Goal: Transaction & Acquisition: Purchase product/service

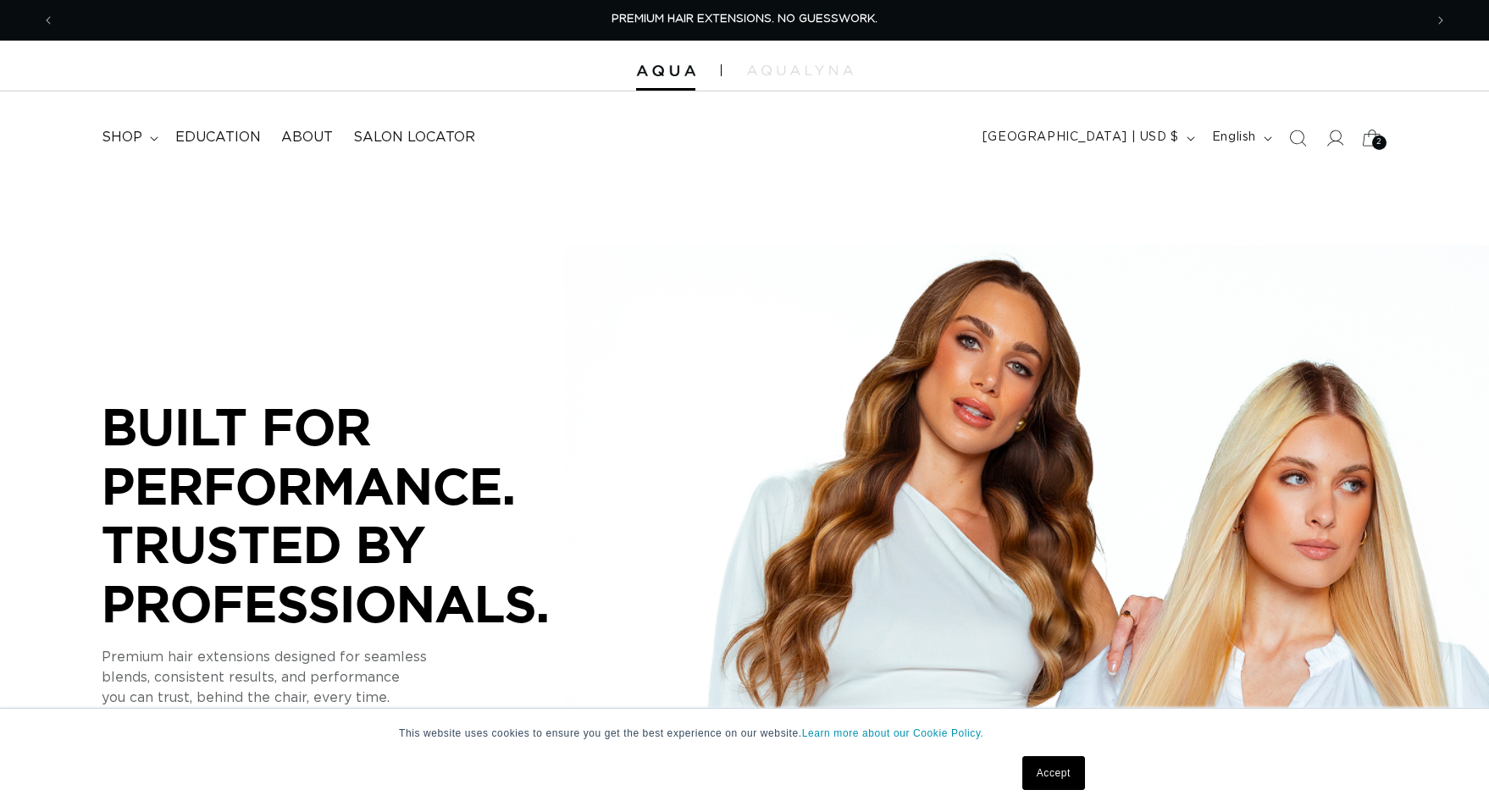
click at [1369, 136] on icon at bounding box center [1371, 137] width 18 height 16
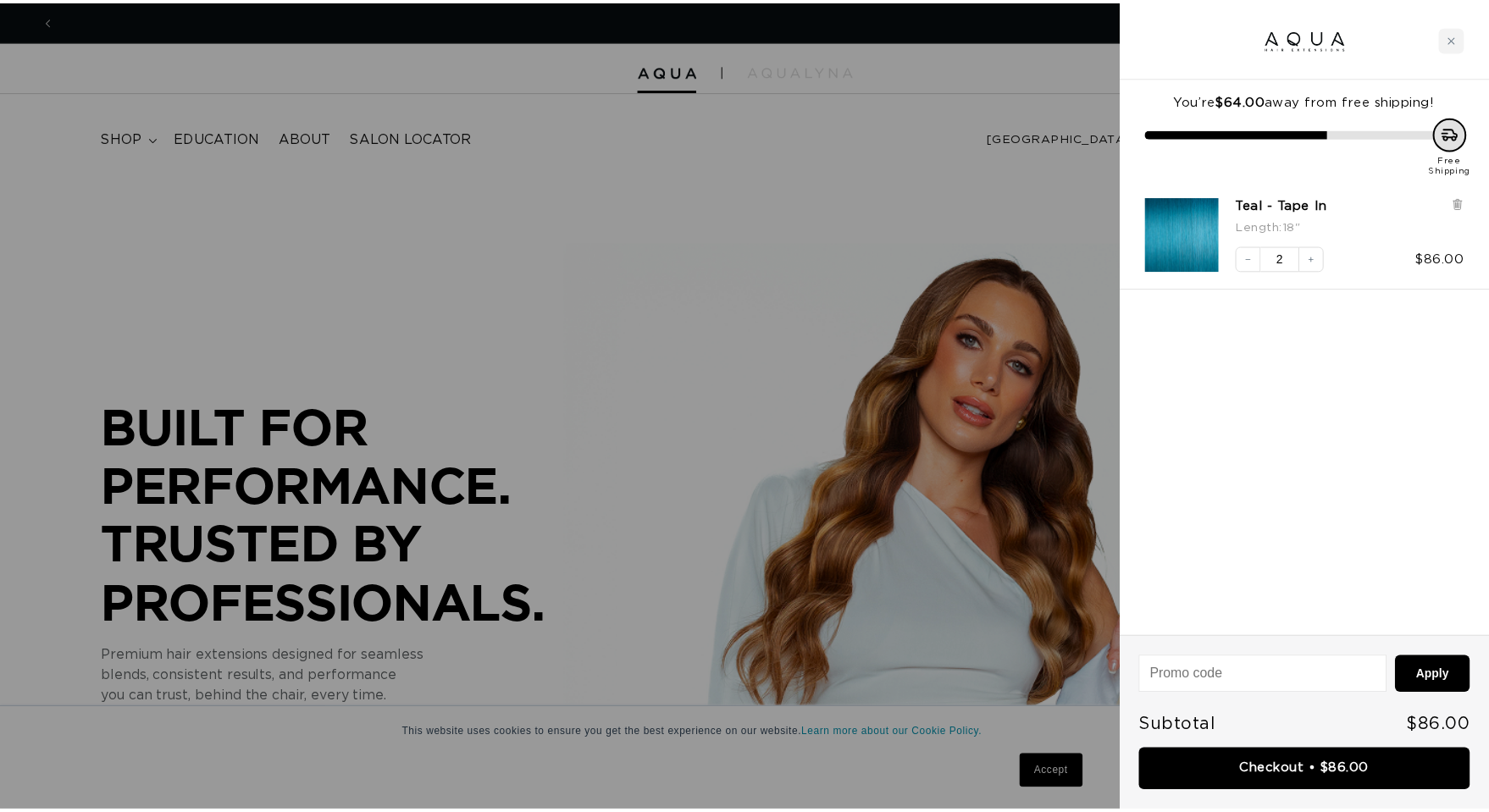
scroll to position [0, 1381]
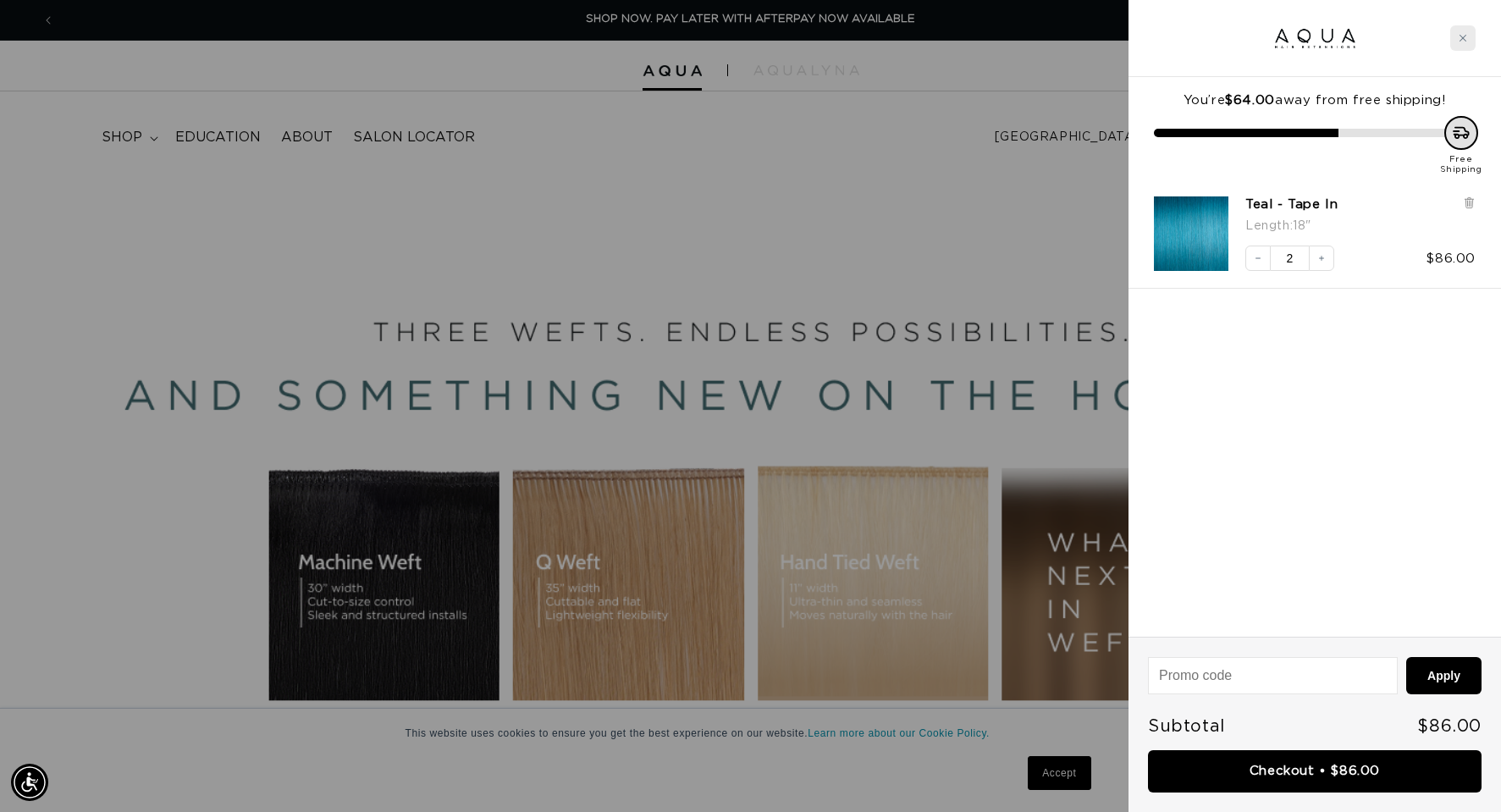
click at [1467, 36] on div "Close cart" at bounding box center [1462, 38] width 25 height 25
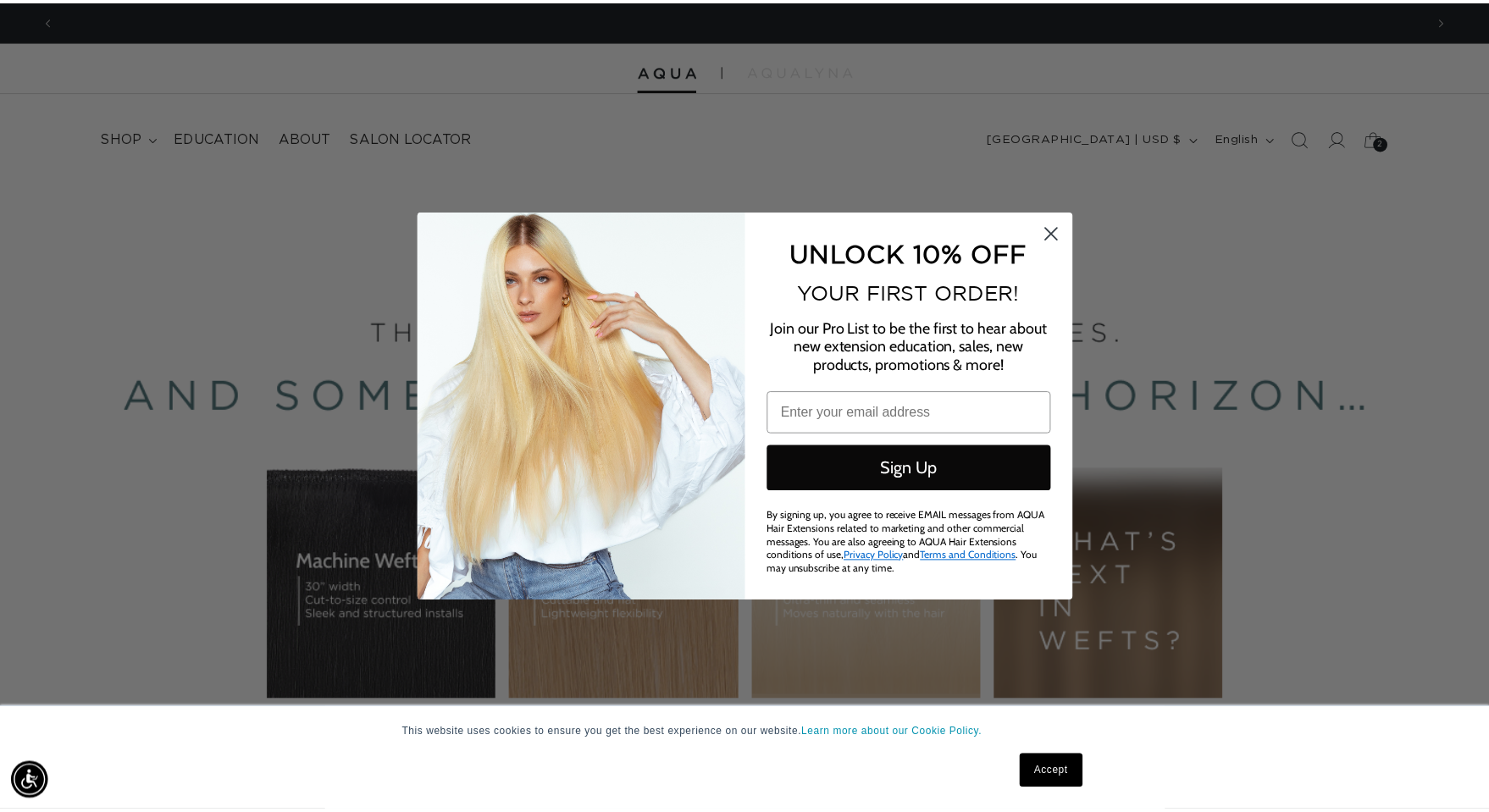
scroll to position [0, 2762]
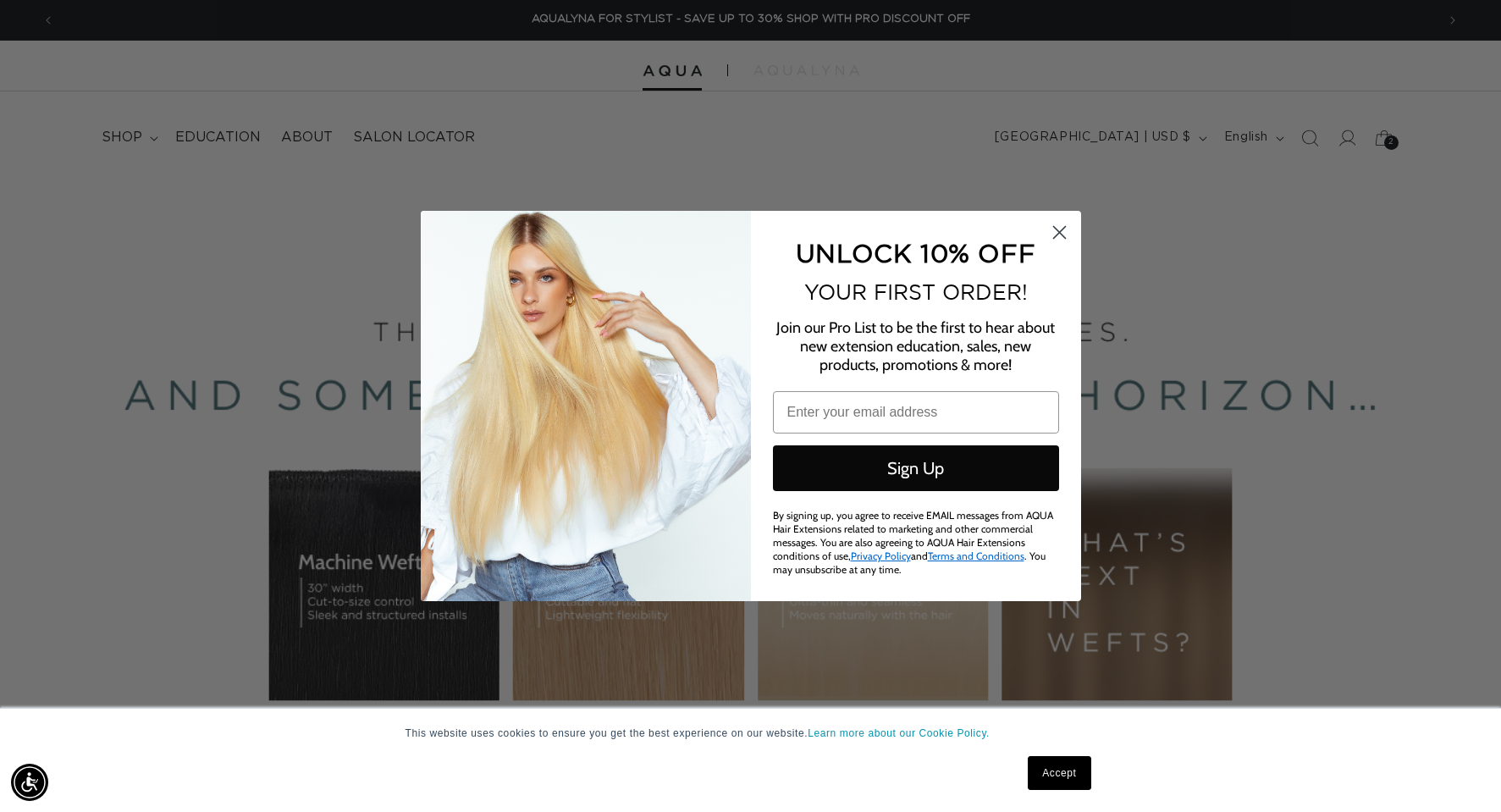
click at [1382, 135] on div "Close dialog UNLOCK 10% OFF YOUR FIRST ORDER! Join our Pro List to be the first…" at bounding box center [750, 406] width 1501 height 812
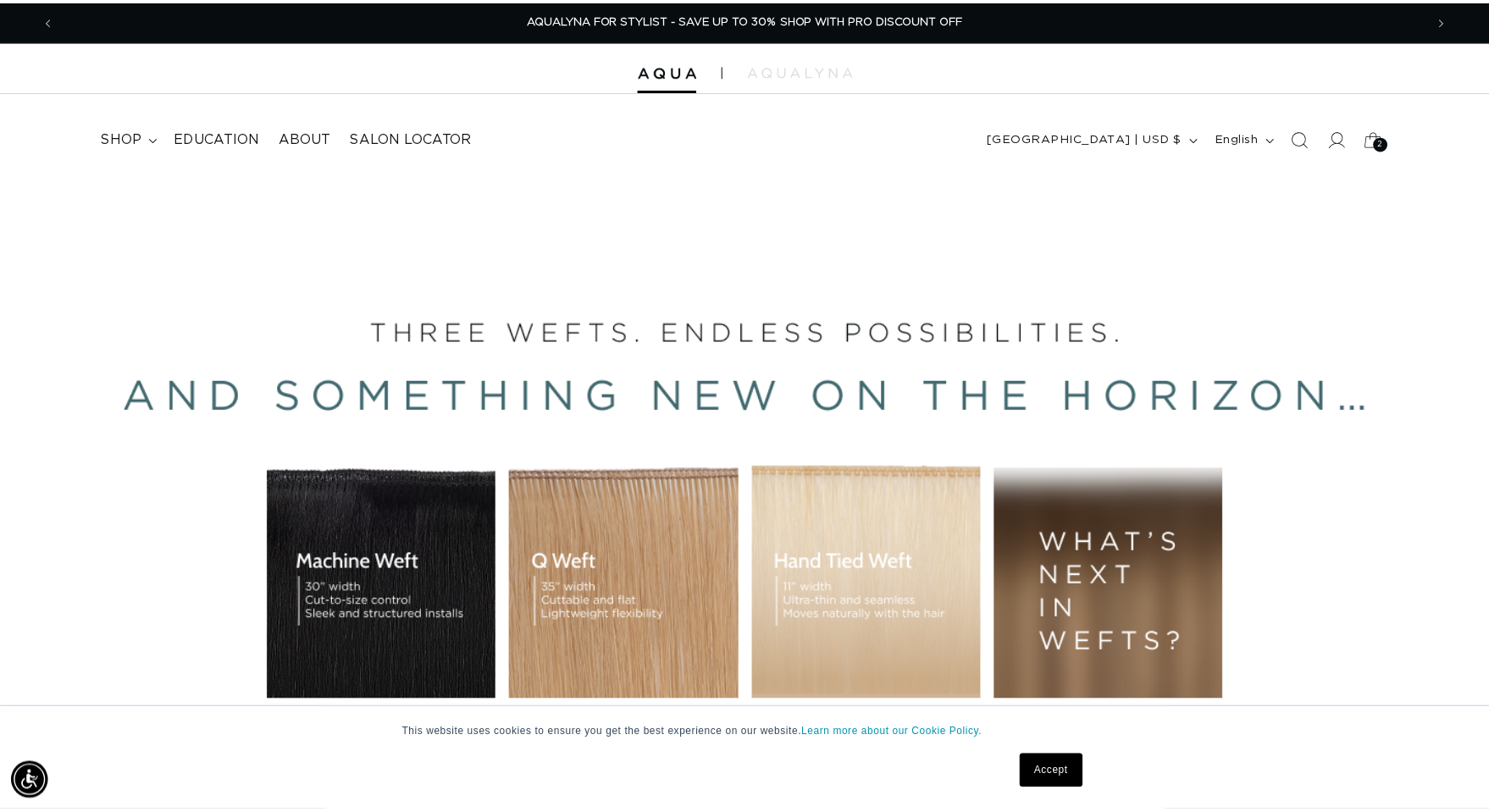
scroll to position [0, 2737]
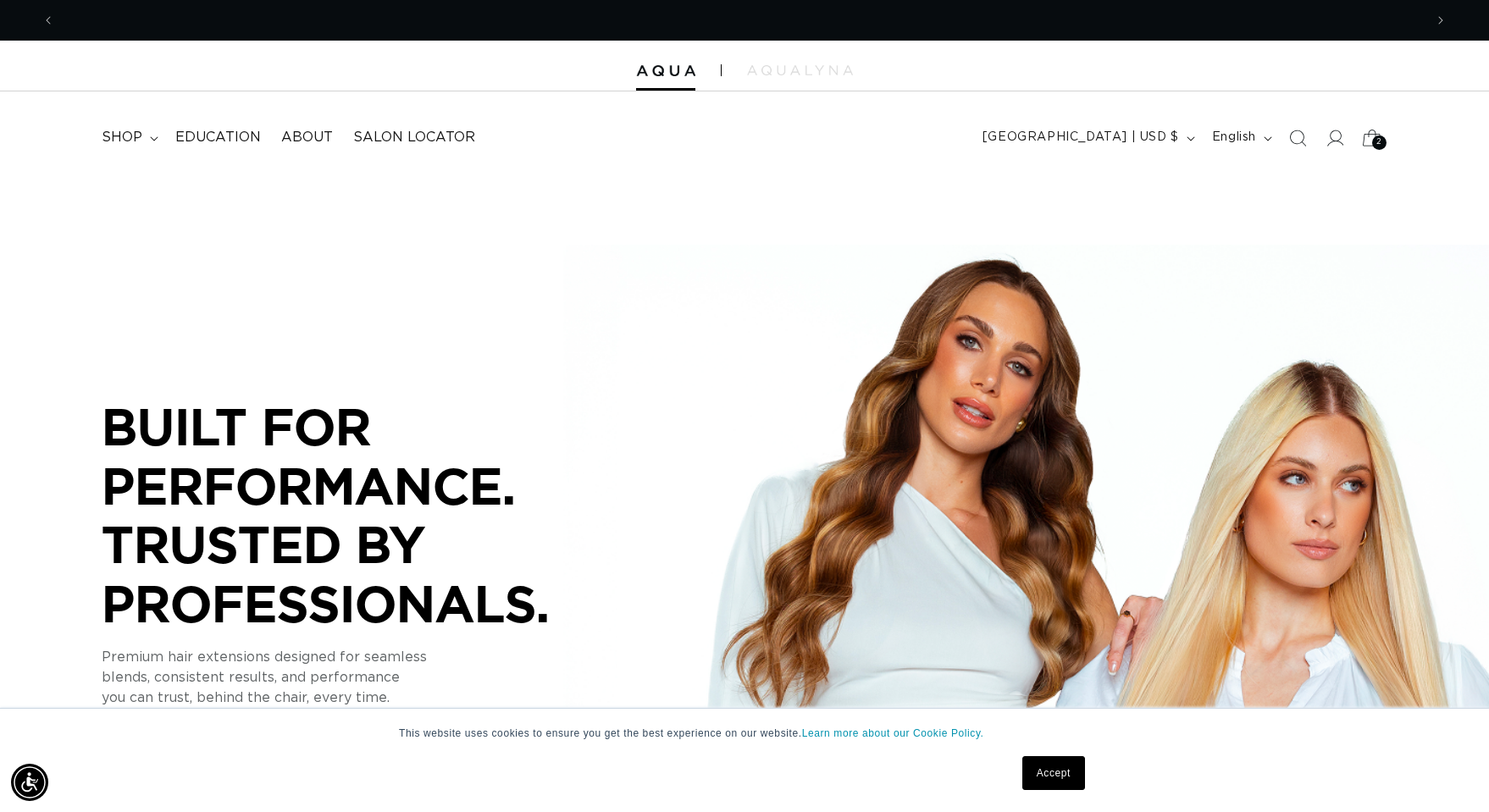
click at [1371, 137] on icon at bounding box center [1370, 137] width 40 height 39
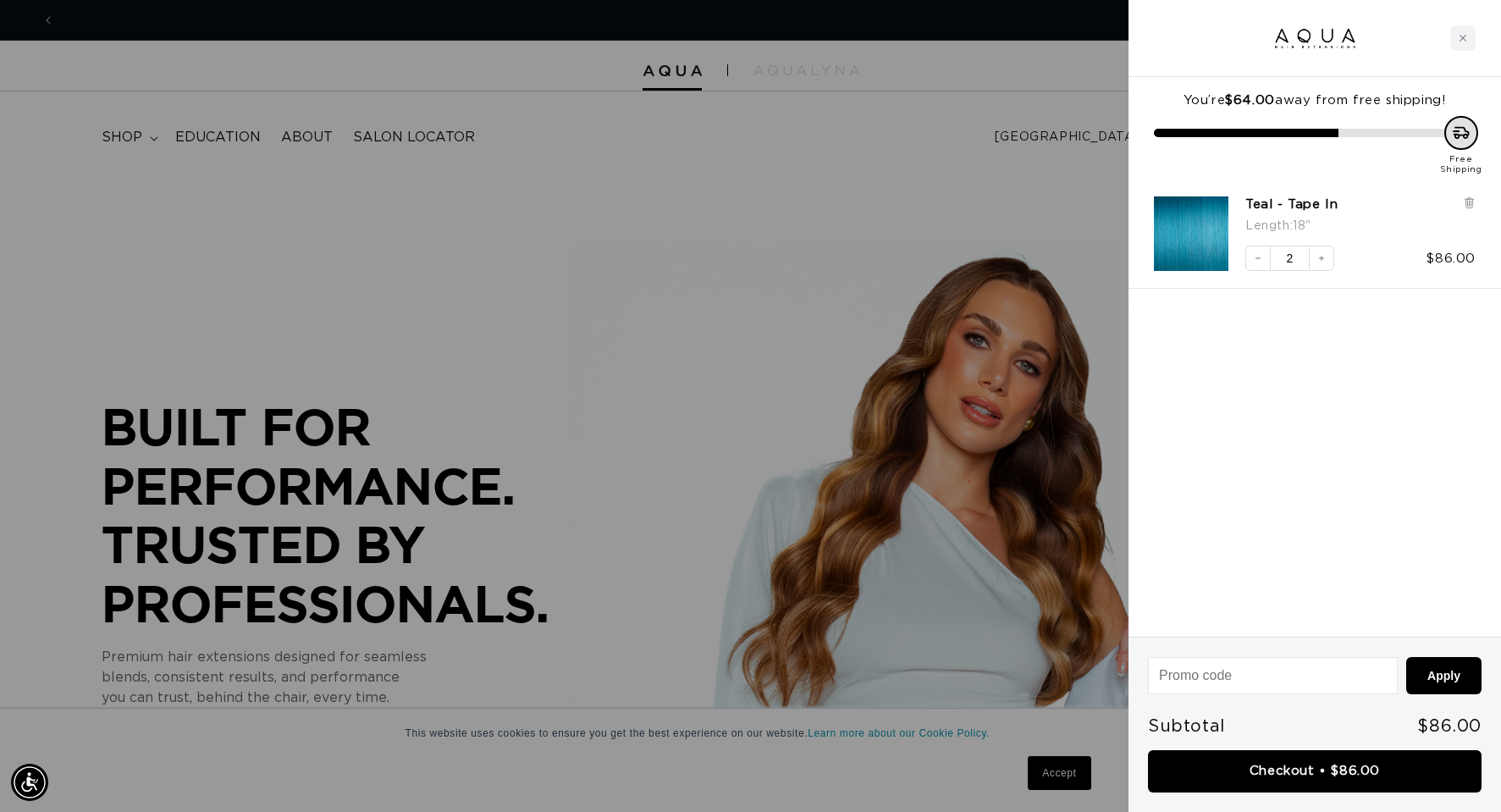
scroll to position [0, 1381]
click at [1469, 199] on icon at bounding box center [1468, 202] width 7 height 9
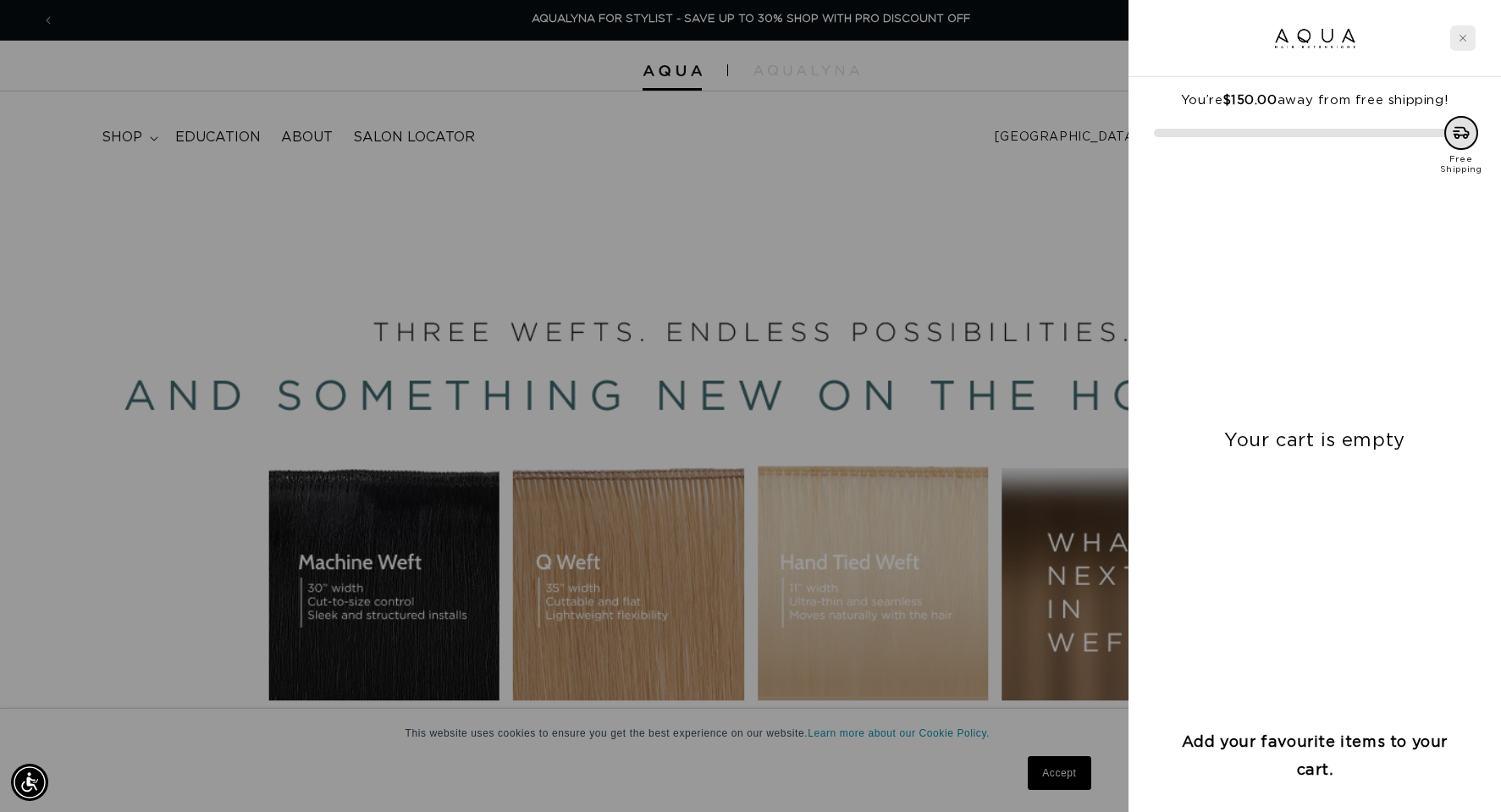
click at [1463, 43] on div "Close cart" at bounding box center [1462, 38] width 25 height 25
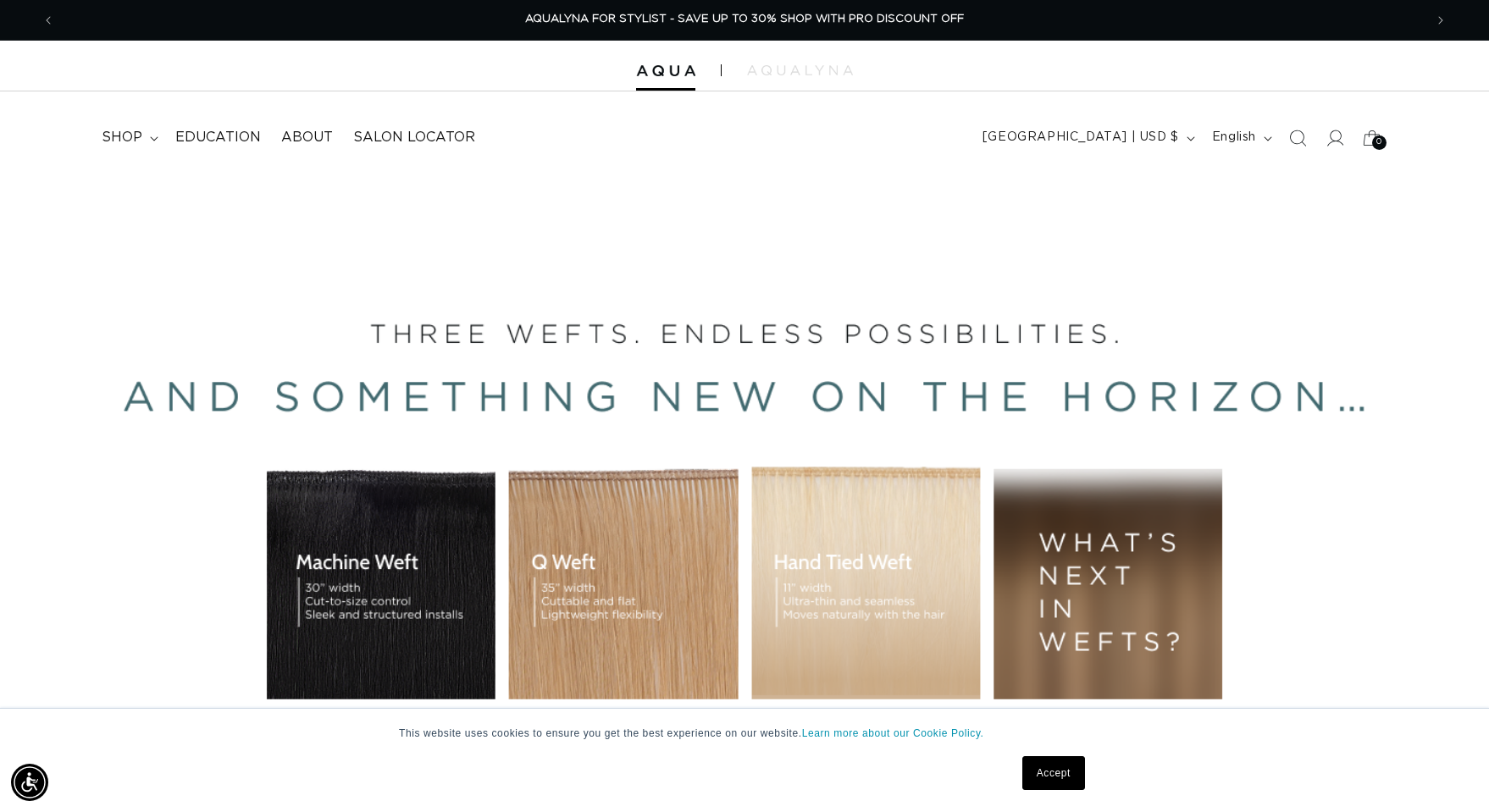
scroll to position [0, 2737]
click at [129, 146] on span "shop" at bounding box center [121, 138] width 40 height 17
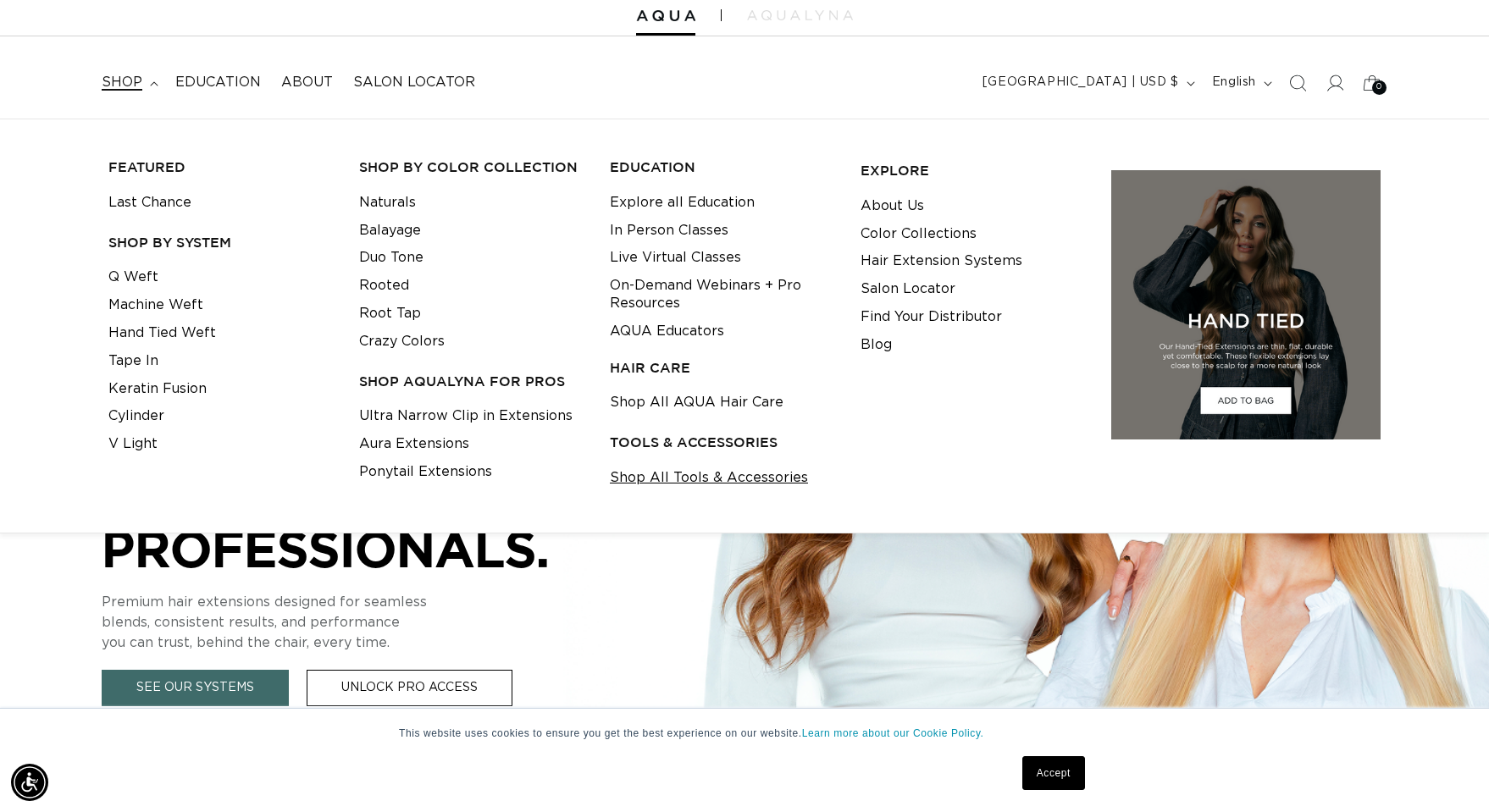
scroll to position [85, 0]
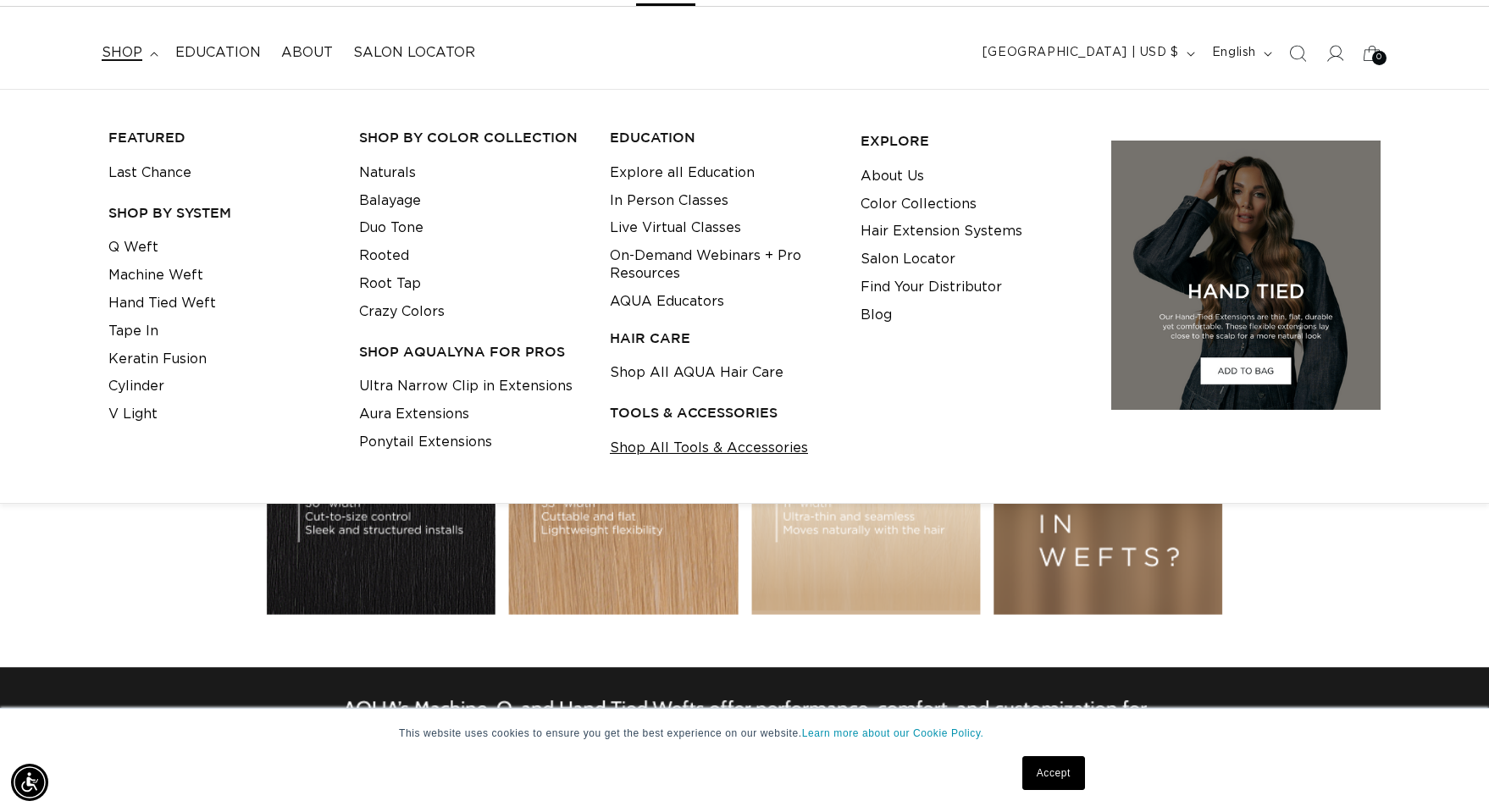
click at [689, 445] on link "Shop All Tools & Accessories" at bounding box center [709, 448] width 199 height 28
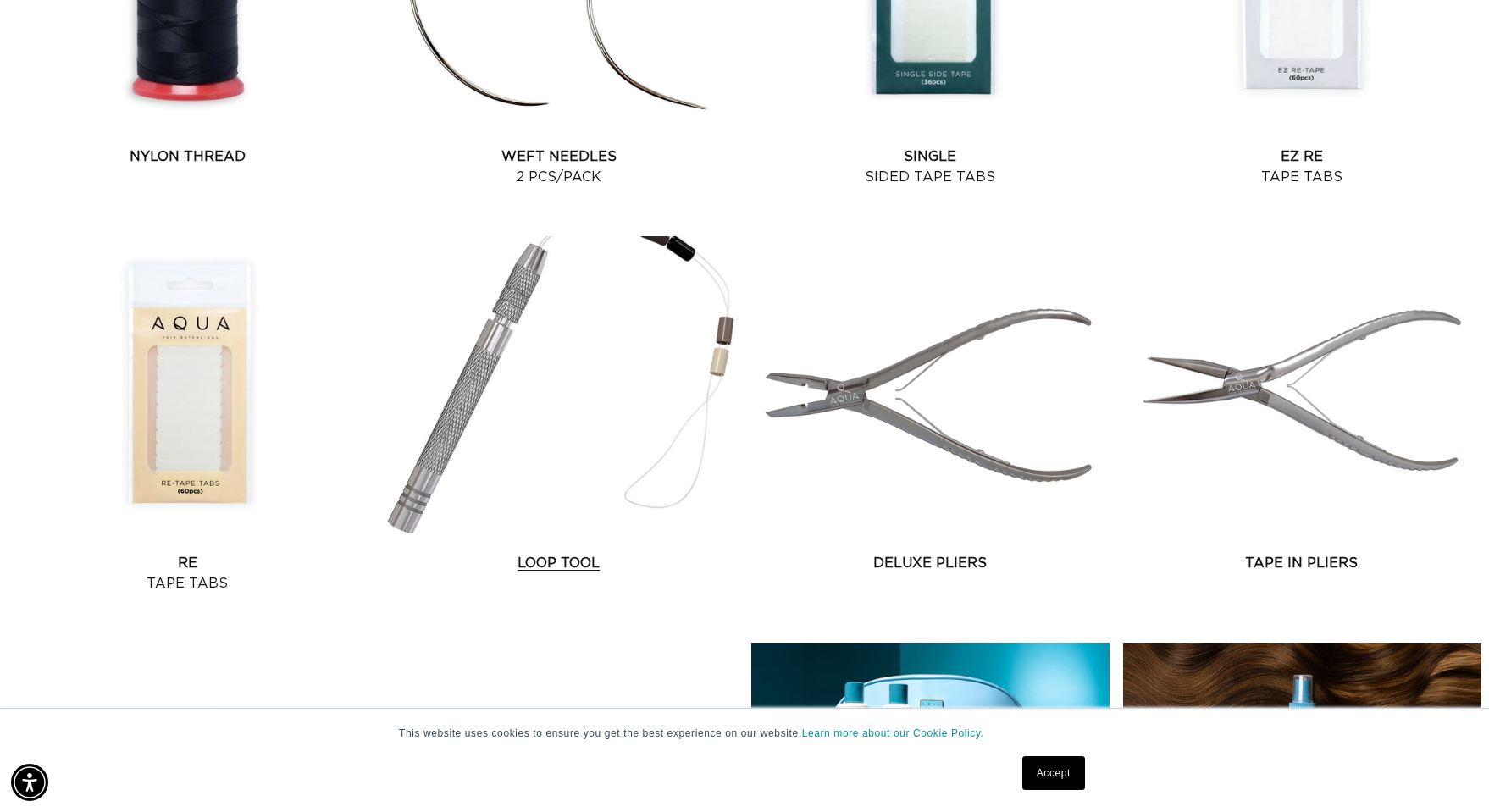
scroll to position [1692, 0]
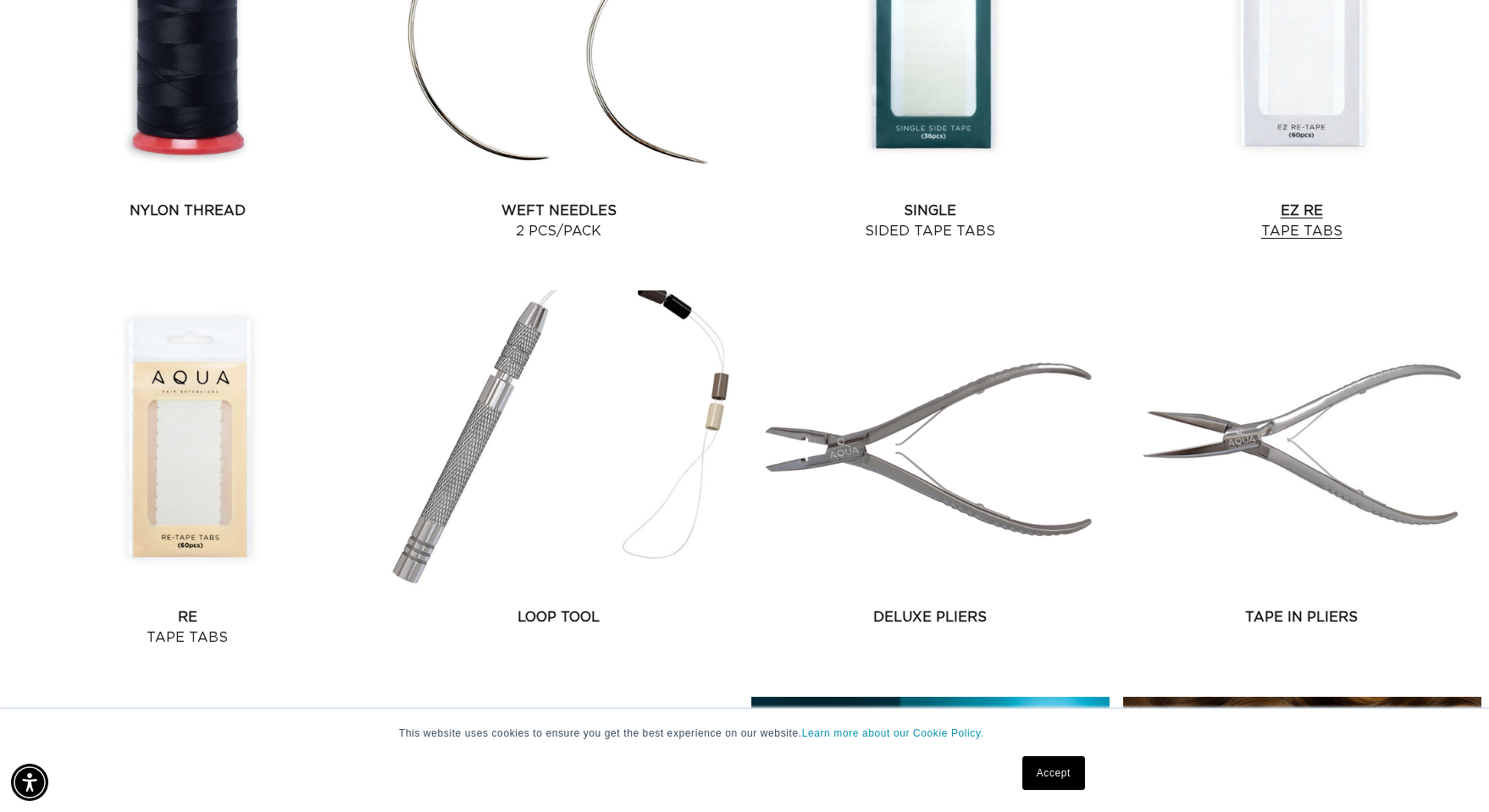
click at [1295, 229] on link "EZ Re Tape Tabs" at bounding box center [1302, 221] width 359 height 40
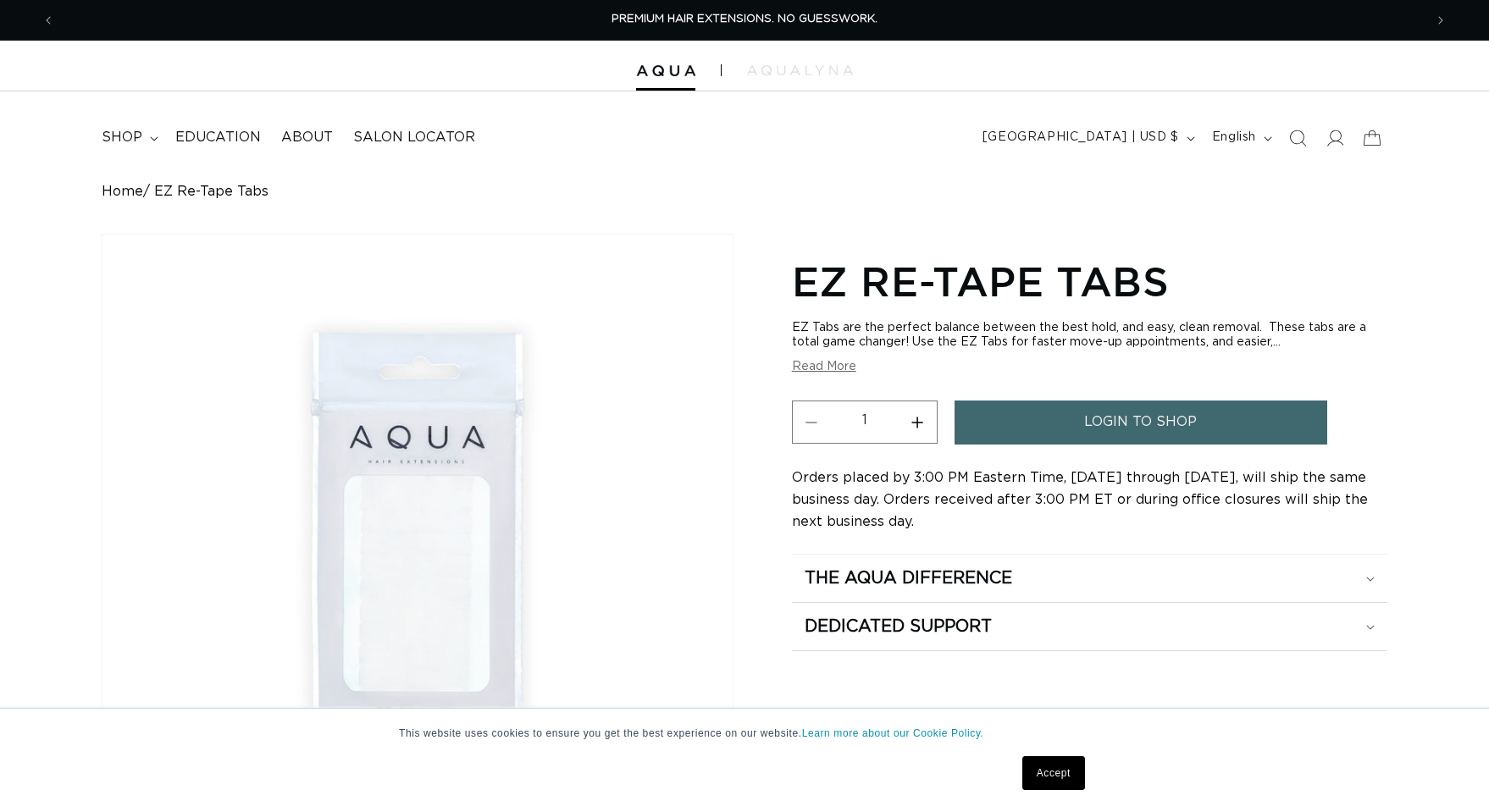
click at [920, 425] on button "Increase quantity for EZ Re-Tape Tabs" at bounding box center [917, 422] width 39 height 43
type input "4"
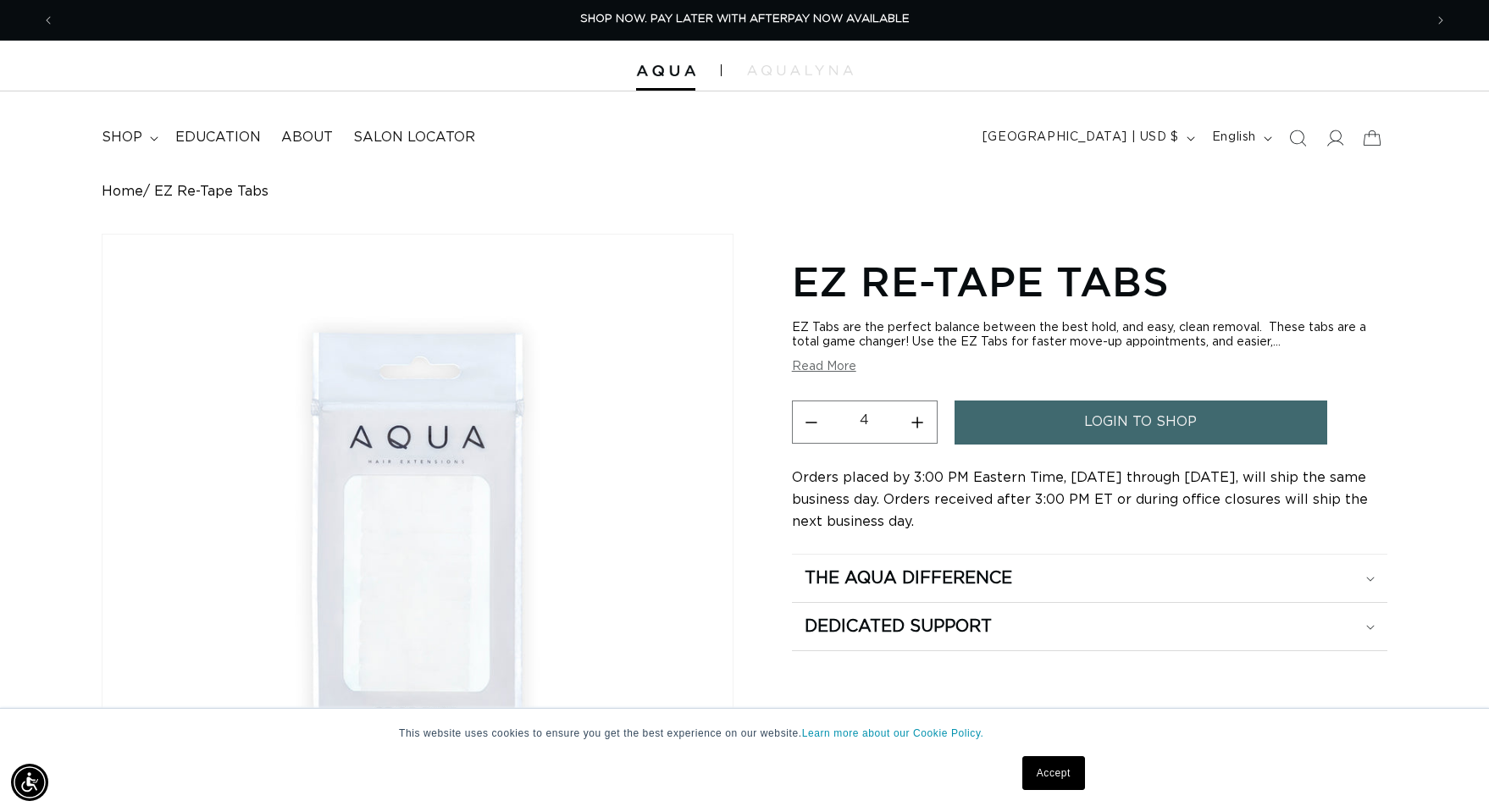
click at [1165, 417] on span "login to shop" at bounding box center [1140, 422] width 113 height 43
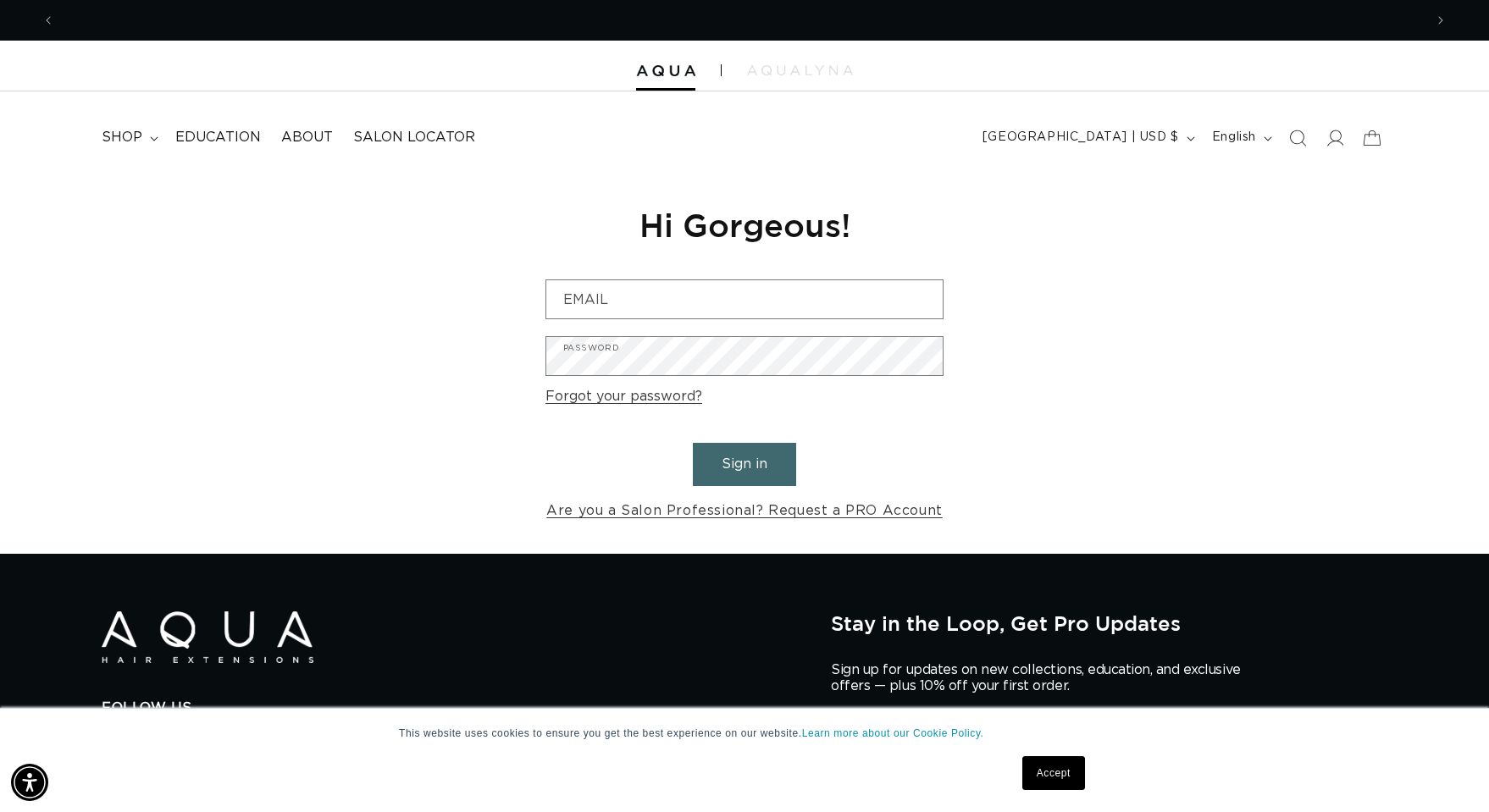
scroll to position [0, 1369]
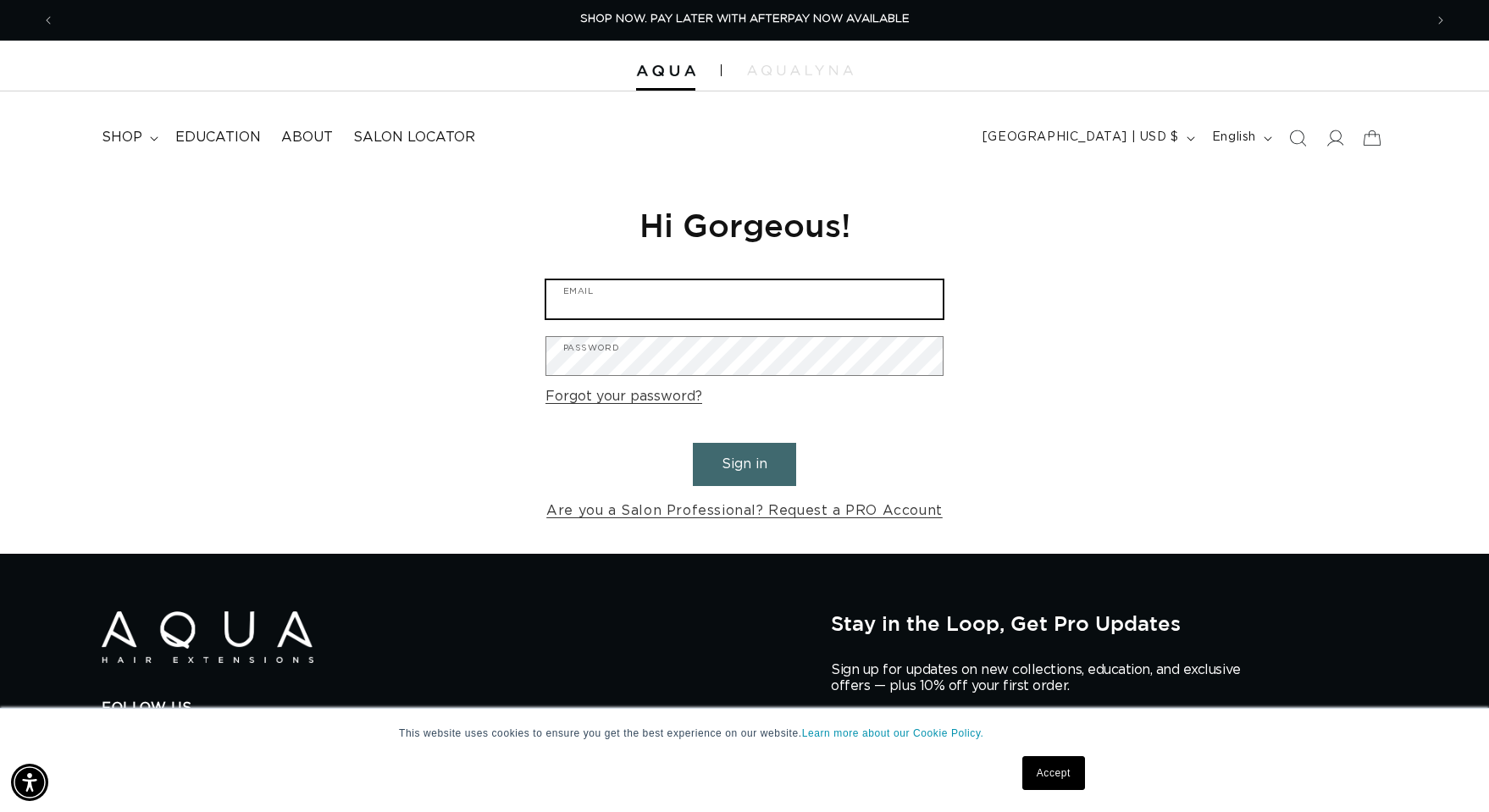
click at [604, 303] on input "Email" at bounding box center [744, 300] width 396 height 39
type input "[EMAIL_ADDRESS][DOMAIN_NAME]"
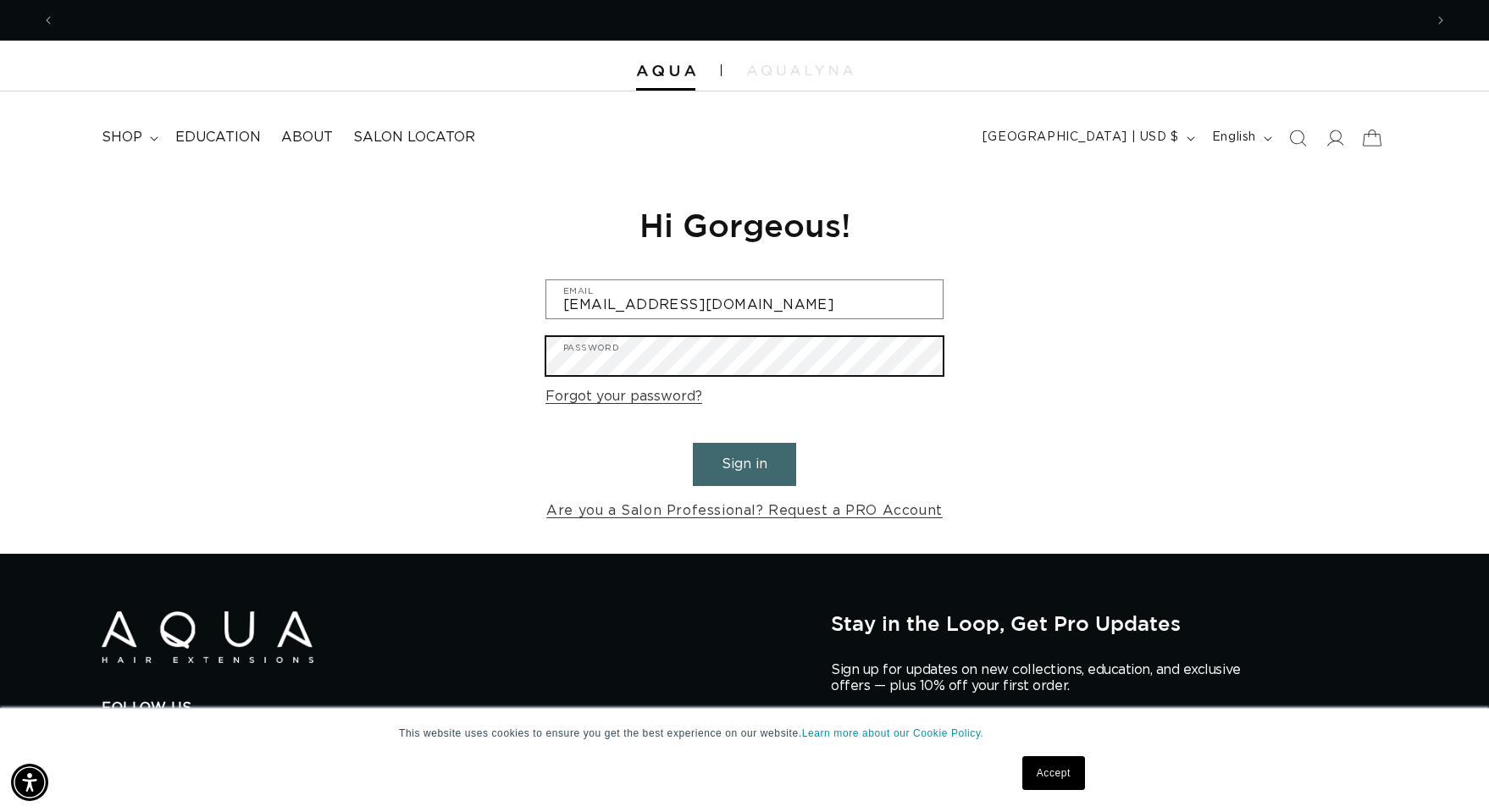
scroll to position [0, 1369]
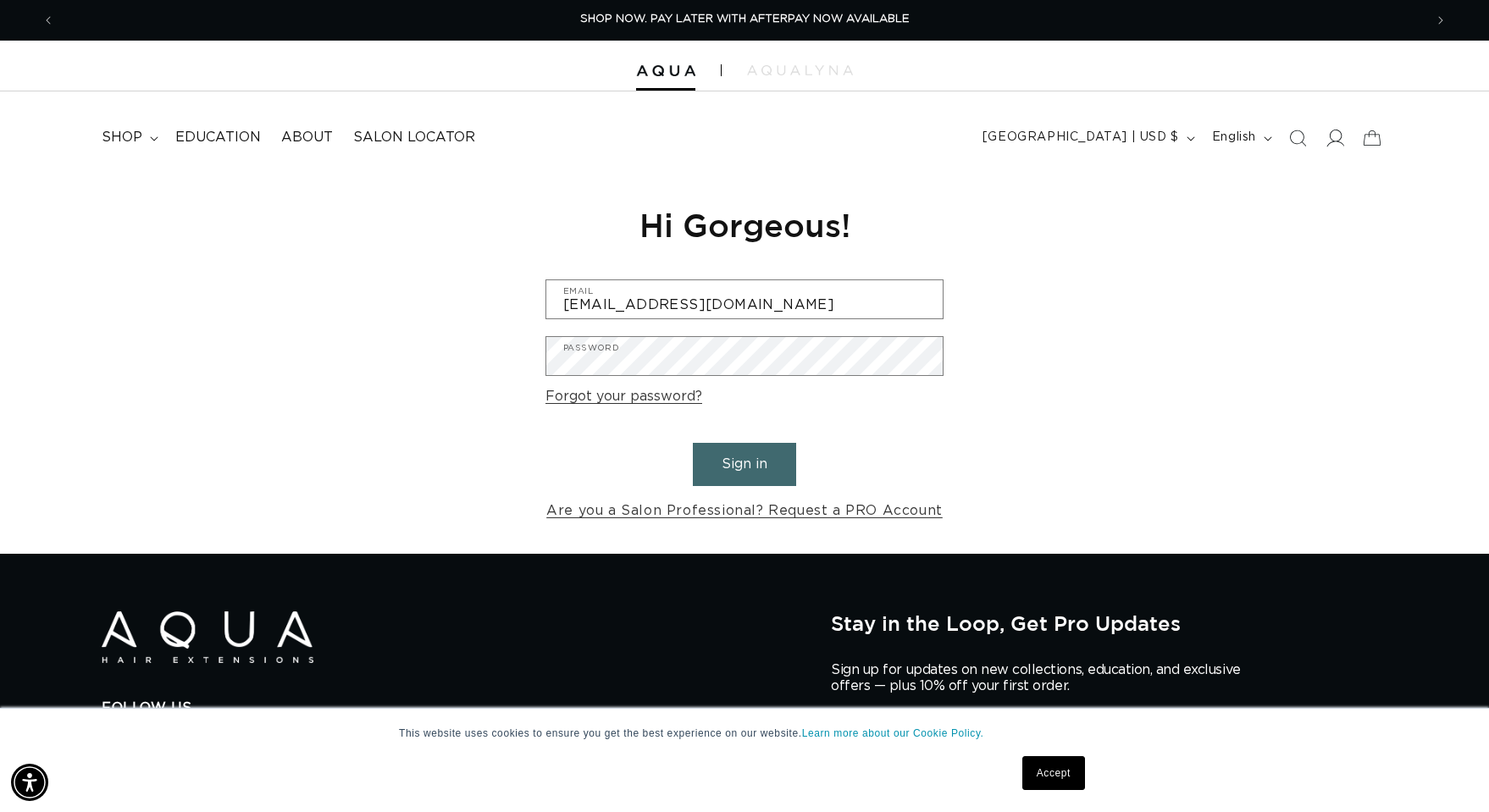
click at [1336, 142] on icon at bounding box center [1336, 138] width 17 height 17
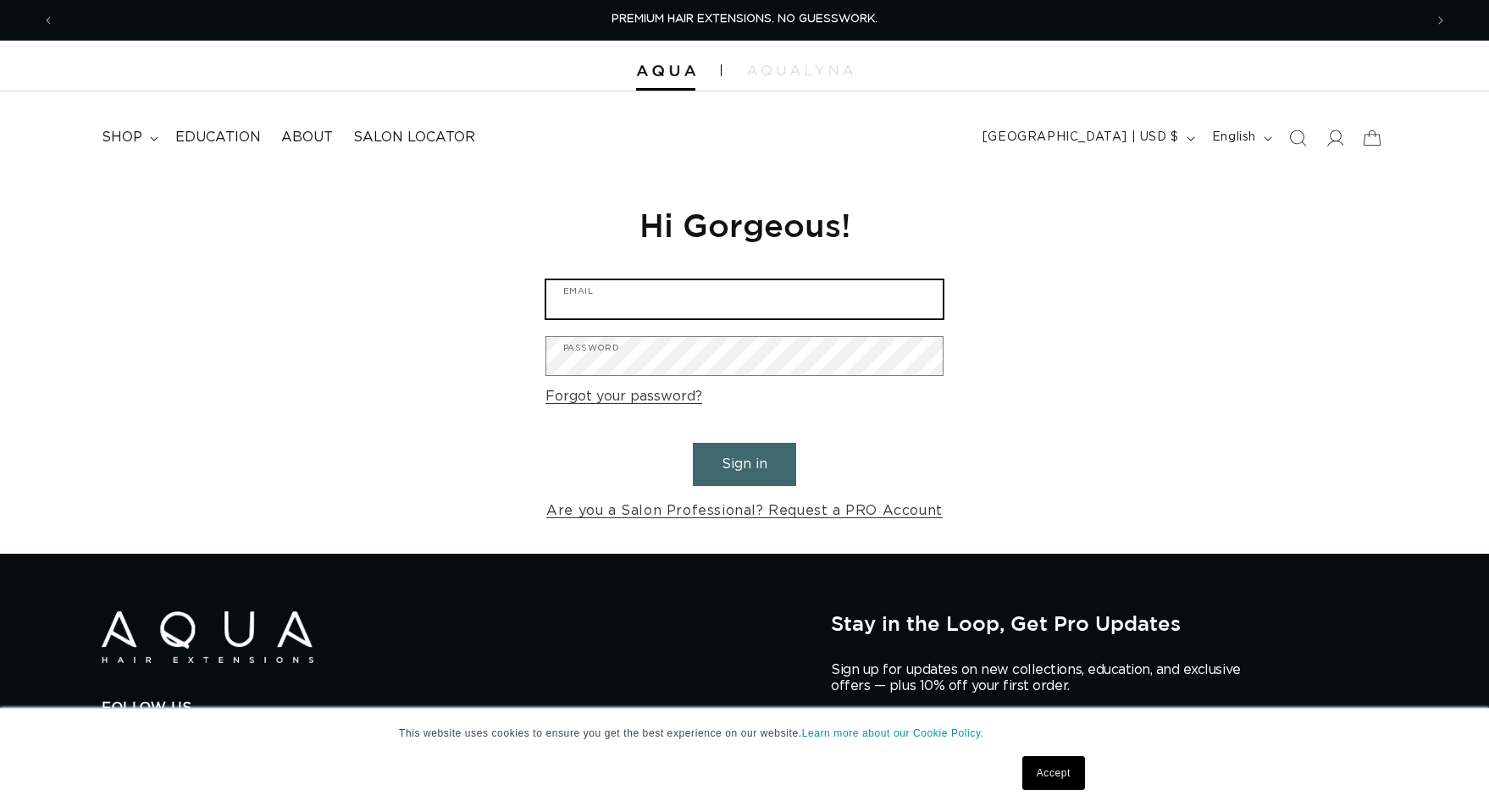
click at [695, 301] on input "Email" at bounding box center [744, 300] width 396 height 39
type input "[EMAIL_ADDRESS][DOMAIN_NAME]"
